Goal: Task Accomplishment & Management: Complete application form

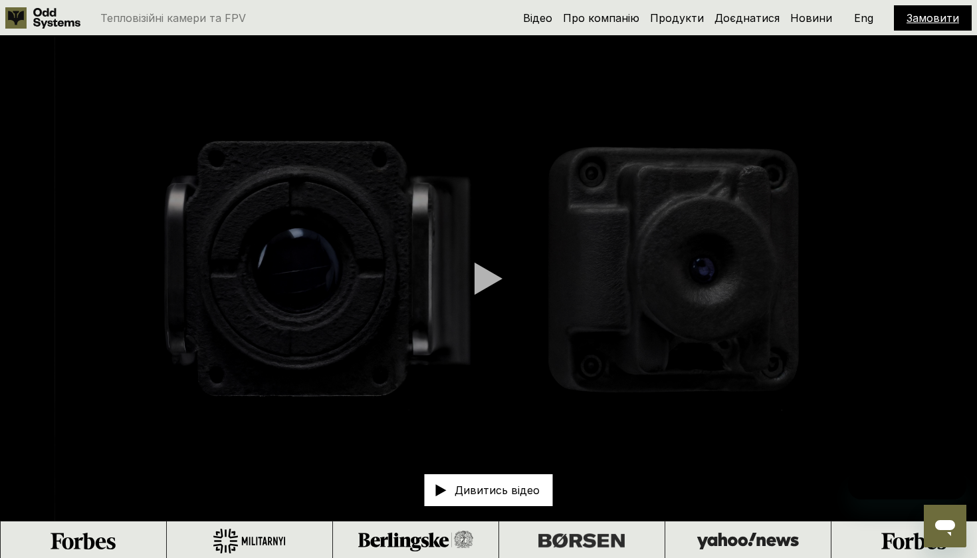
click at [754, 17] on link "Доєднатися" at bounding box center [746, 17] width 65 height 13
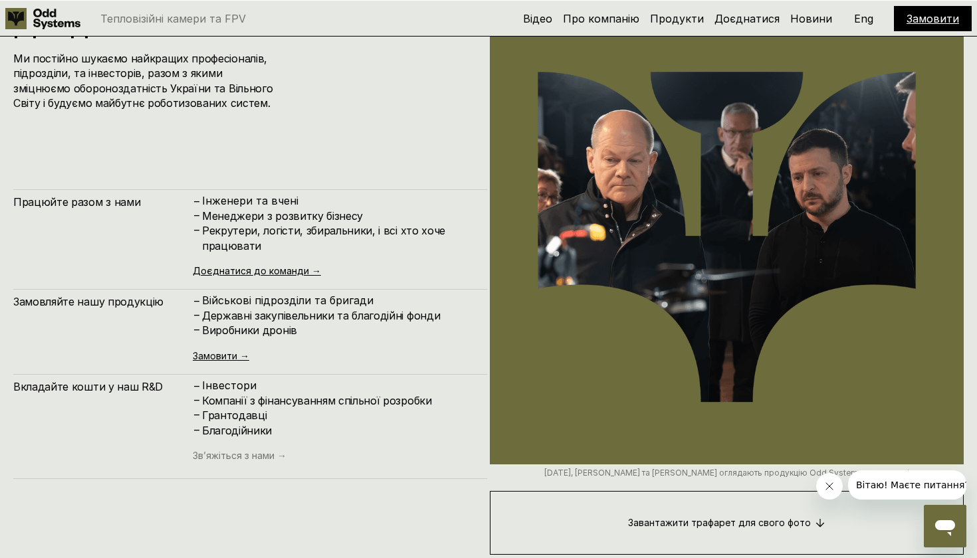
scroll to position [5629, 0]
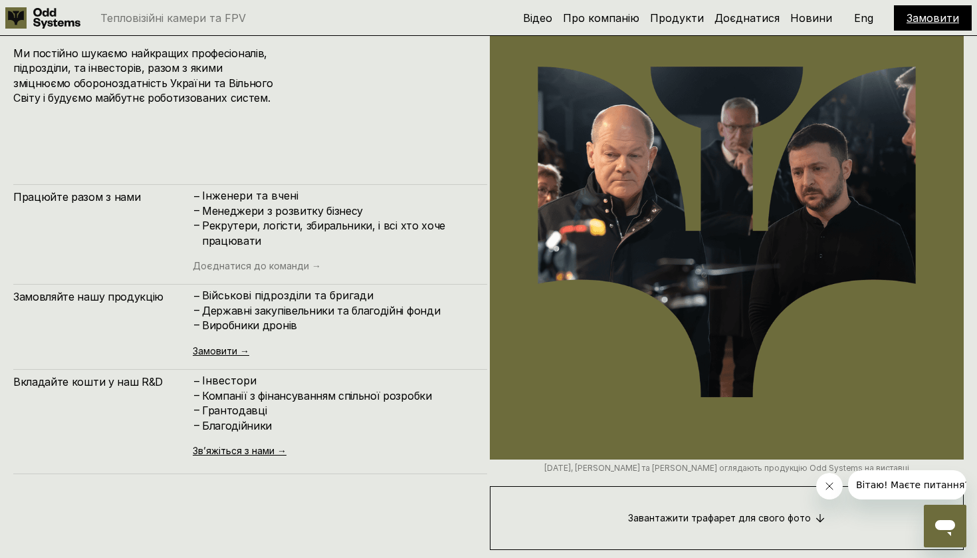
click at [298, 263] on link "Доєднатися до команди →" at bounding box center [257, 265] width 128 height 11
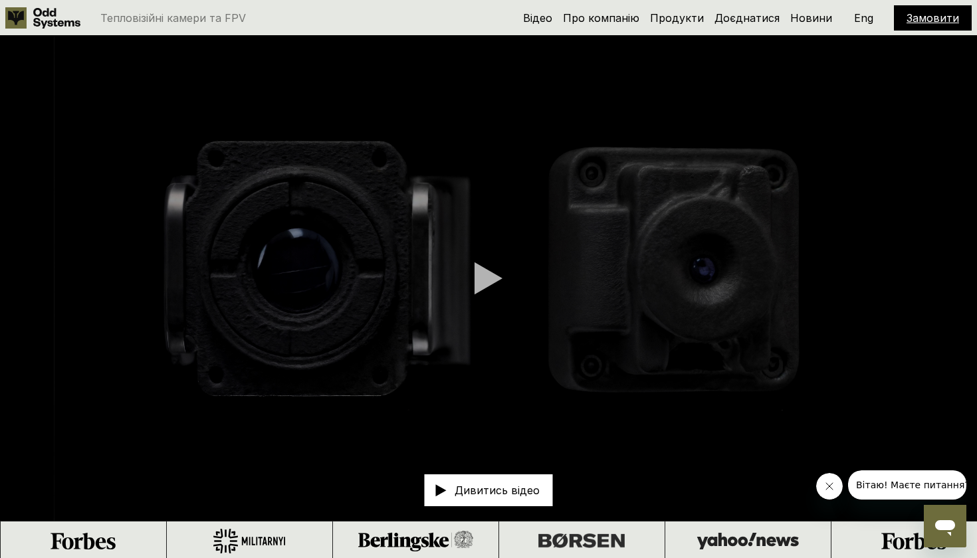
scroll to position [0, 0]
click at [677, 10] on div "Відео Про компанію Продукти Доєднатися Новини Замовити Eng" at bounding box center [747, 17] width 449 height 25
click at [675, 27] on div "Відео Про компанію Продукти Доєднатися Новини Замовити Eng" at bounding box center [747, 17] width 449 height 25
click at [680, 16] on link "Продукти" at bounding box center [677, 17] width 54 height 13
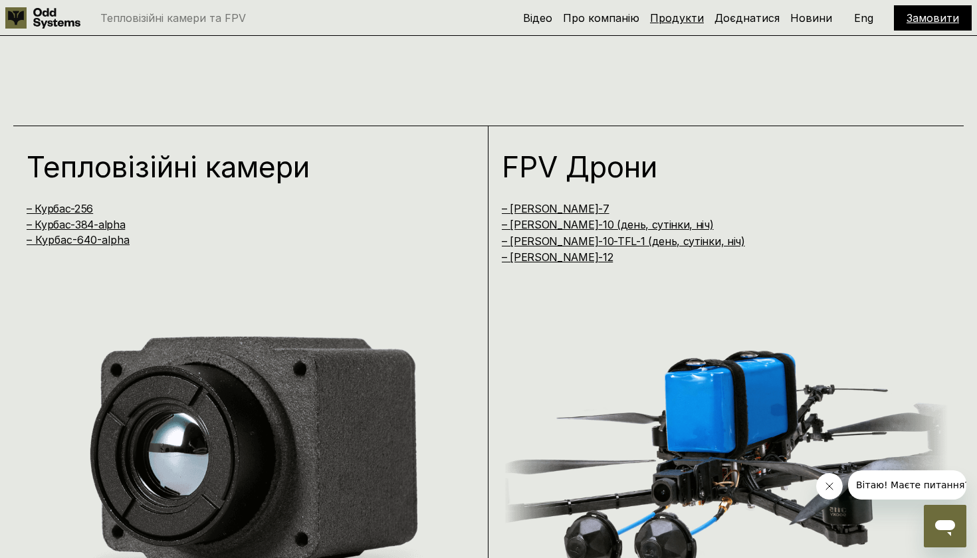
scroll to position [1119, 0]
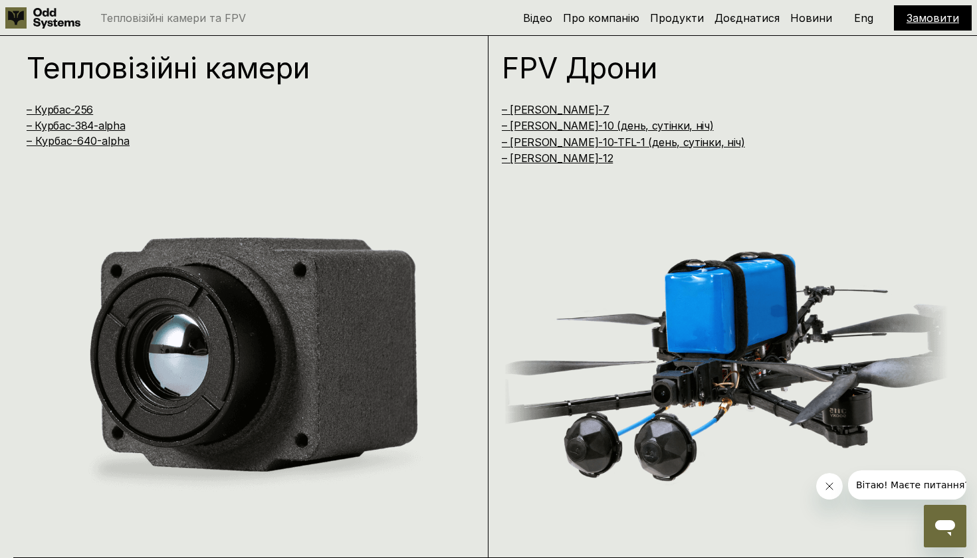
click at [790, 23] on div "Відео Про компанію Продукти Доєднатися Новини Замовити Eng" at bounding box center [747, 17] width 449 height 25
click at [766, 23] on link "Доєднатися" at bounding box center [746, 17] width 65 height 13
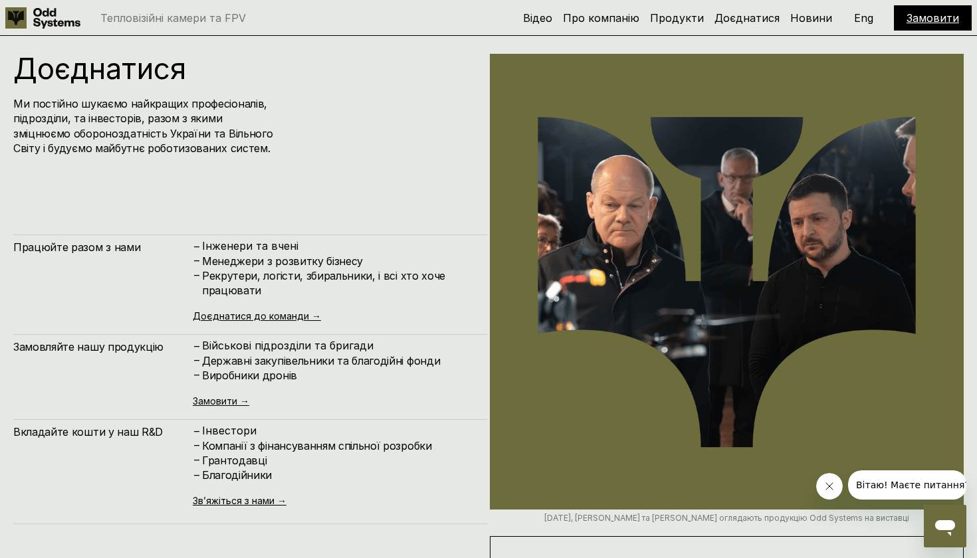
click at [918, 26] on div "Замовити" at bounding box center [933, 17] width 78 height 25
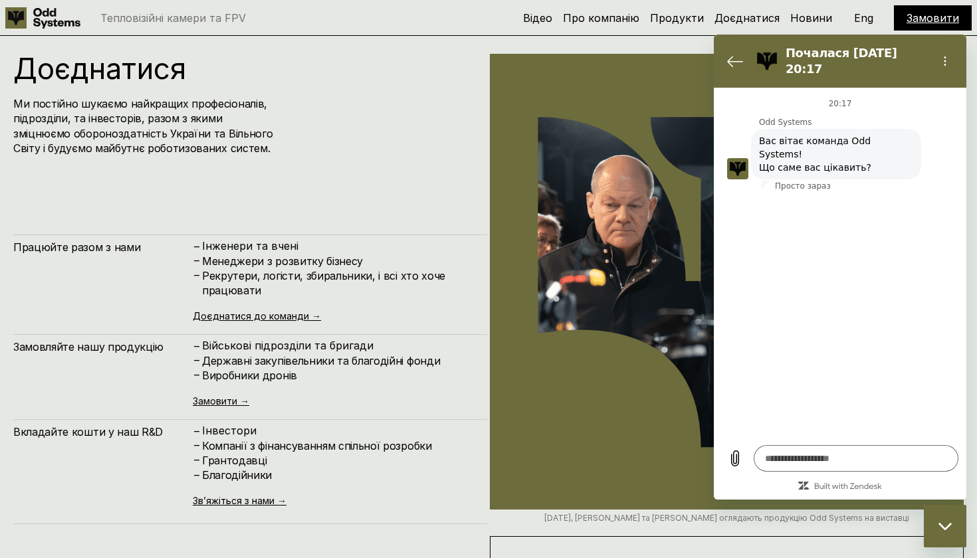
type textarea "*"
click at [736, 58] on icon "Повернутися до списку розмов" at bounding box center [735, 61] width 16 height 16
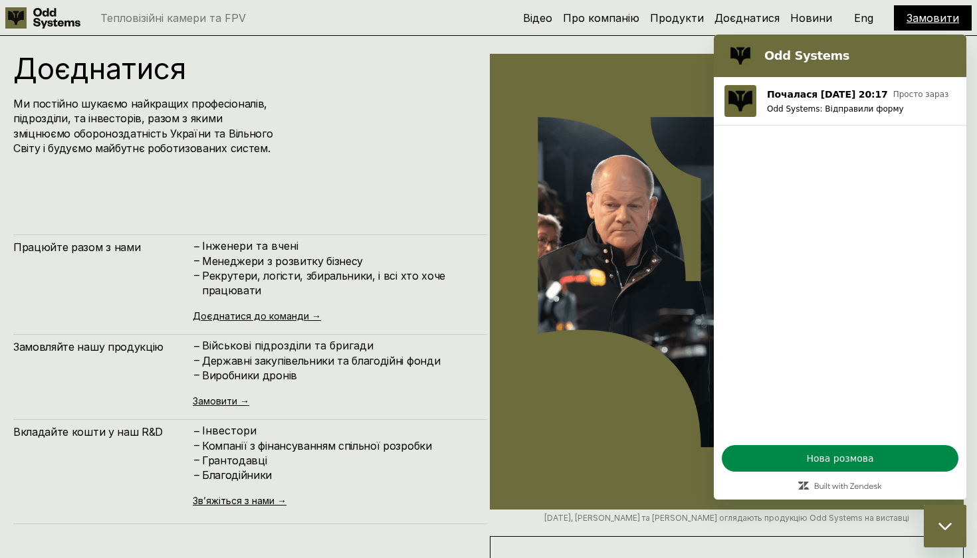
click at [56, 19] on icon at bounding box center [56, 18] width 47 height 21
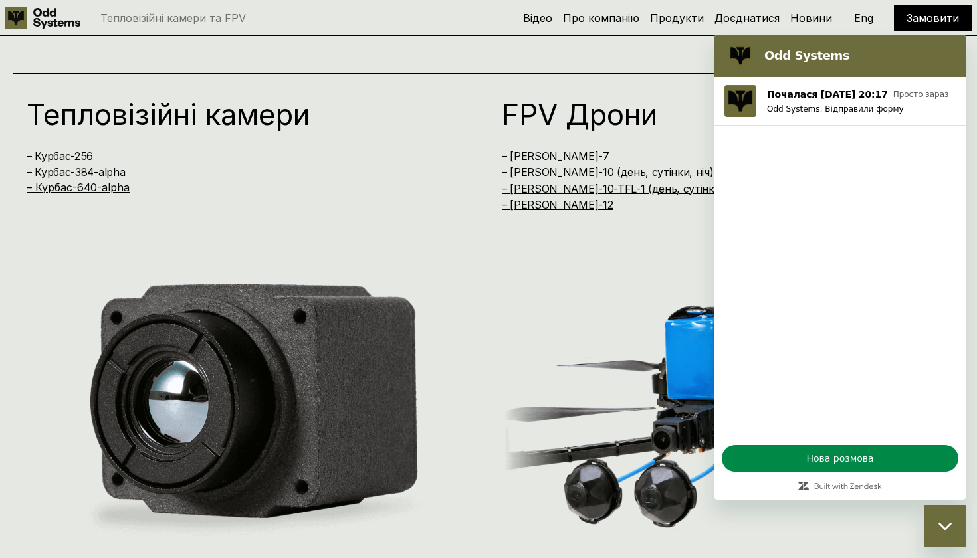
scroll to position [1265, 0]
